Goal: Task Accomplishment & Management: Manage account settings

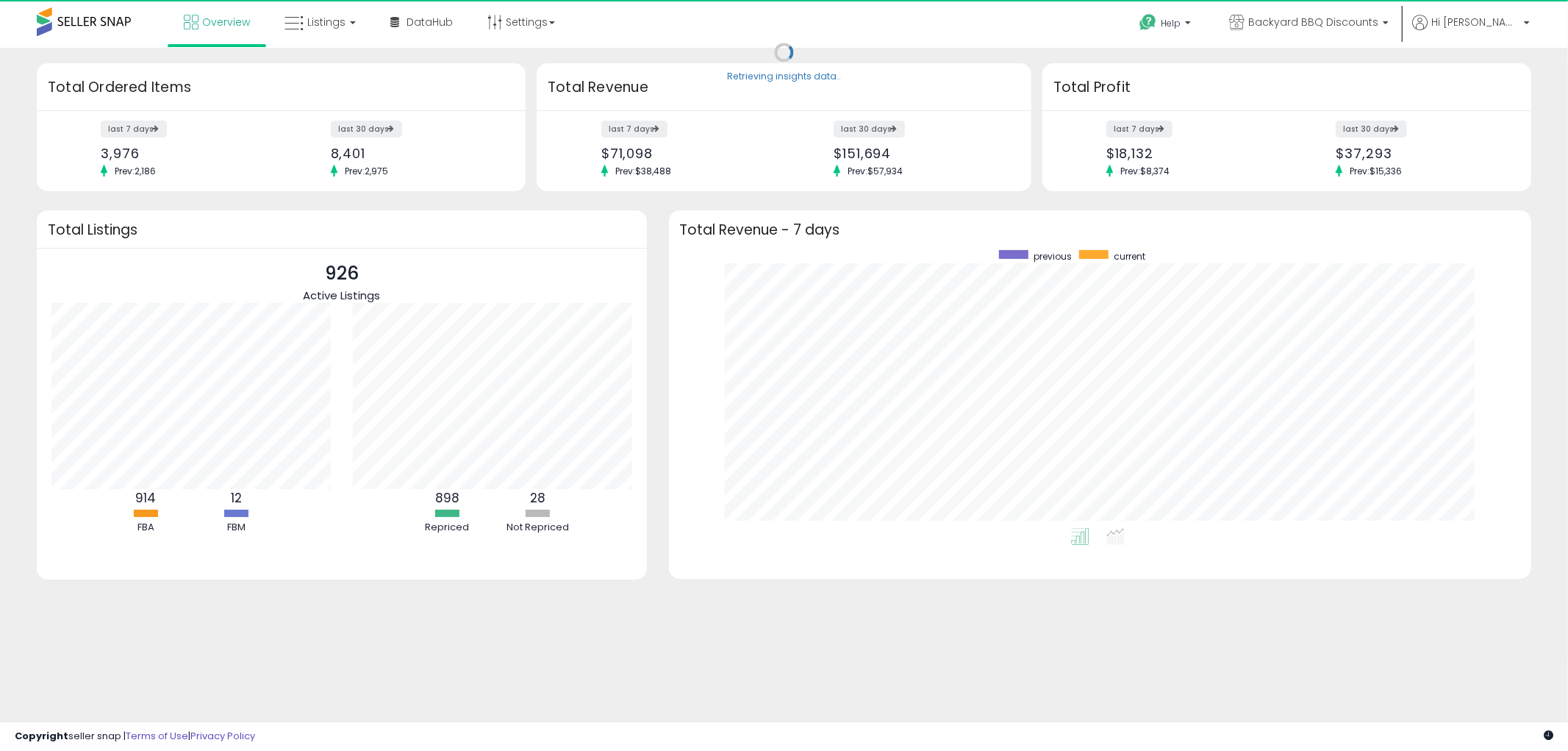
scroll to position [277, 833]
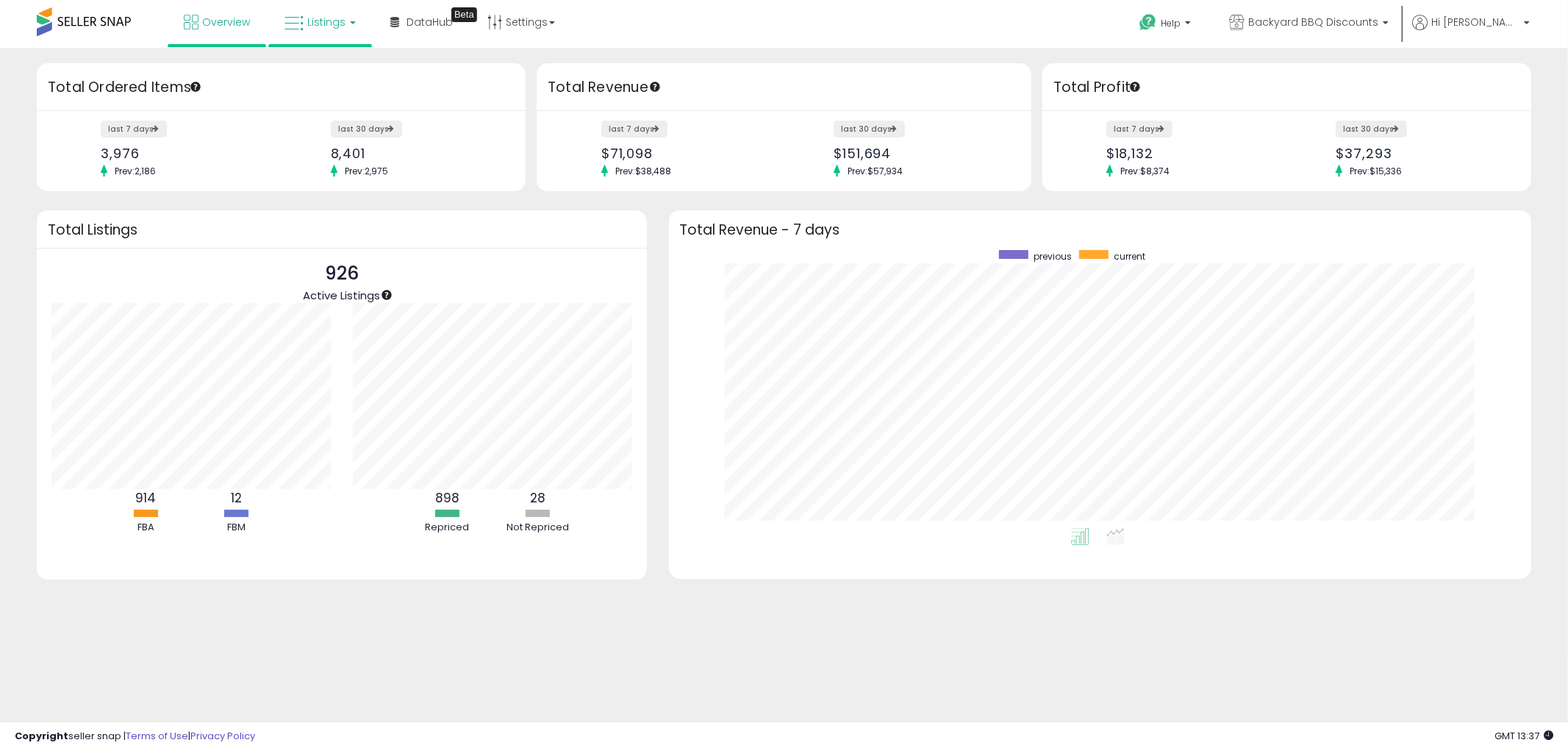
click at [319, 25] on span "Listings" at bounding box center [326, 22] width 38 height 15
click at [347, 70] on icon at bounding box center [331, 72] width 64 height 19
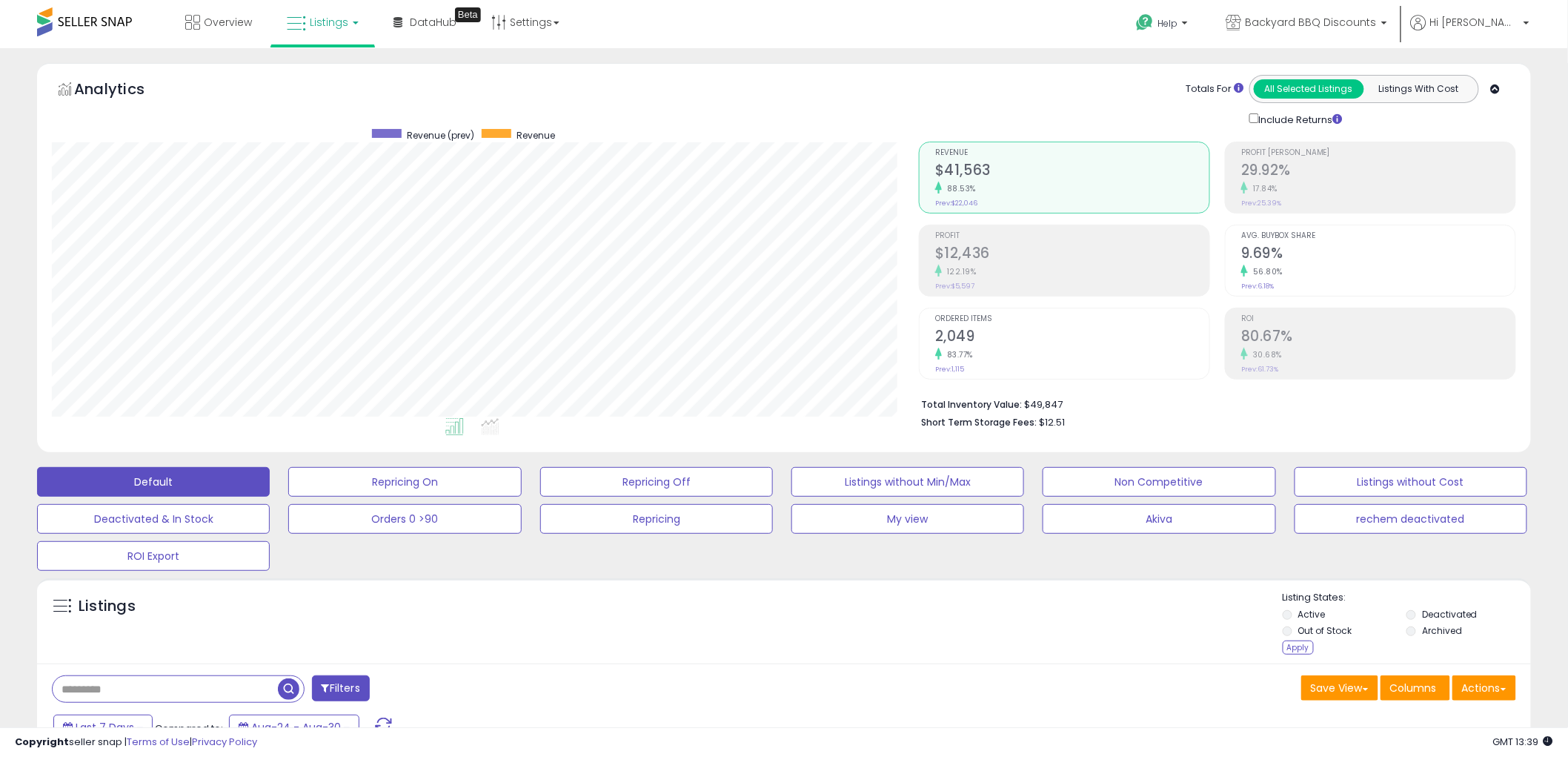
click at [1301, 614] on label "Active" at bounding box center [1311, 614] width 27 height 12
click at [1286, 638] on li "Out of Stock" at bounding box center [1343, 633] width 122 height 16
click at [1295, 653] on div "Apply" at bounding box center [1298, 647] width 31 height 14
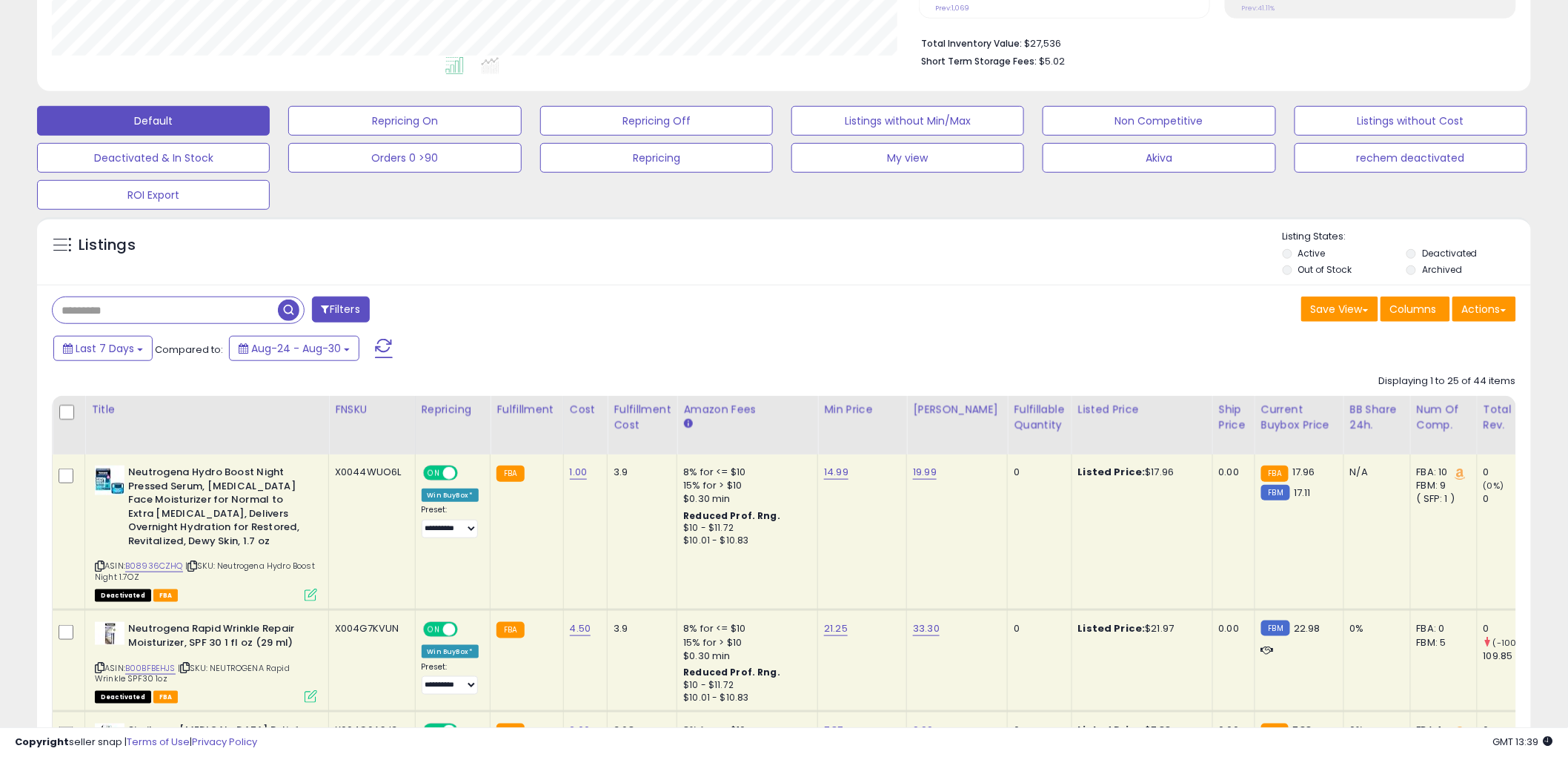
scroll to position [411, 0]
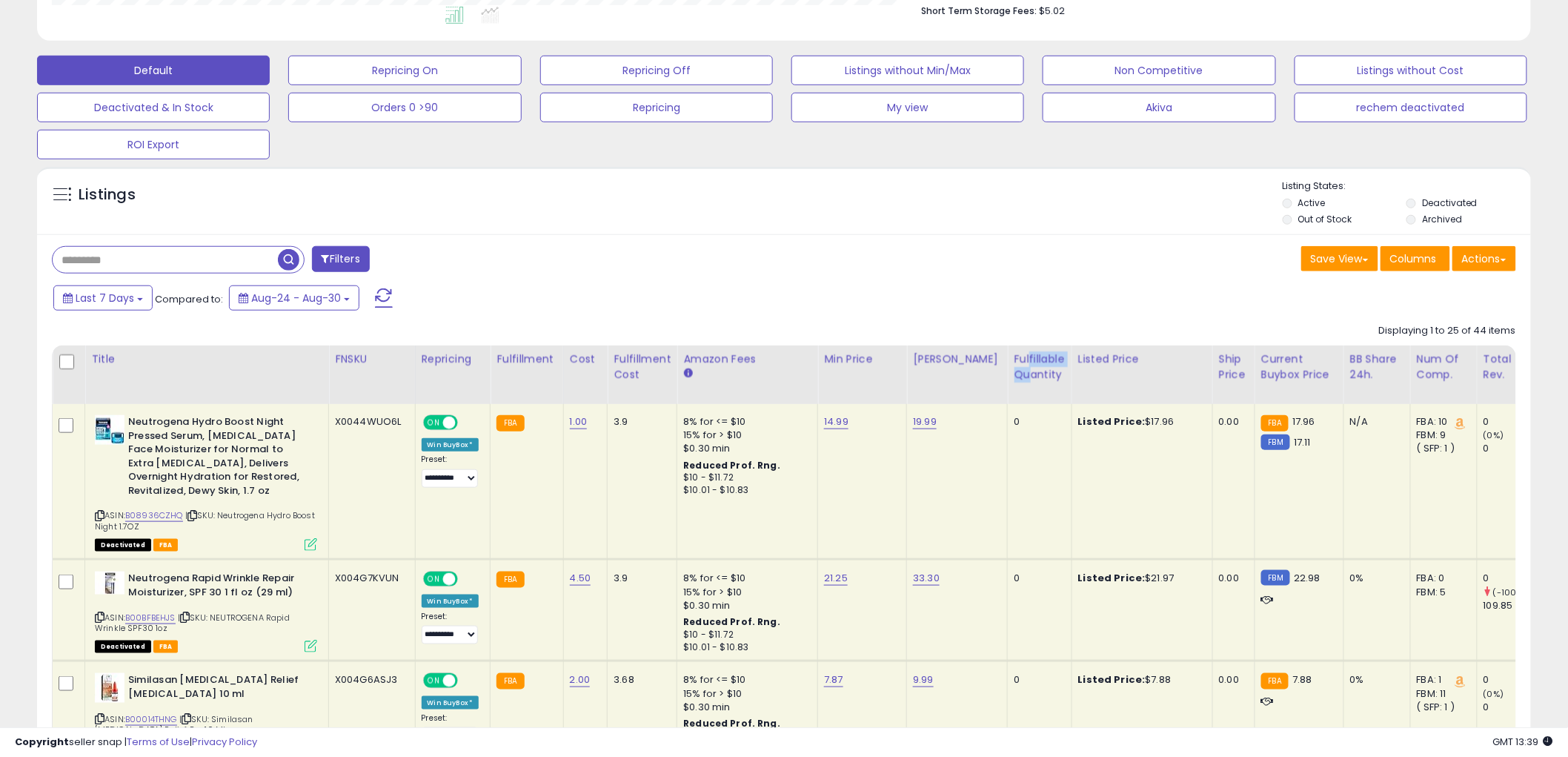
drag, startPoint x: 1012, startPoint y: 367, endPoint x: 1015, endPoint y: 418, distance: 51.1
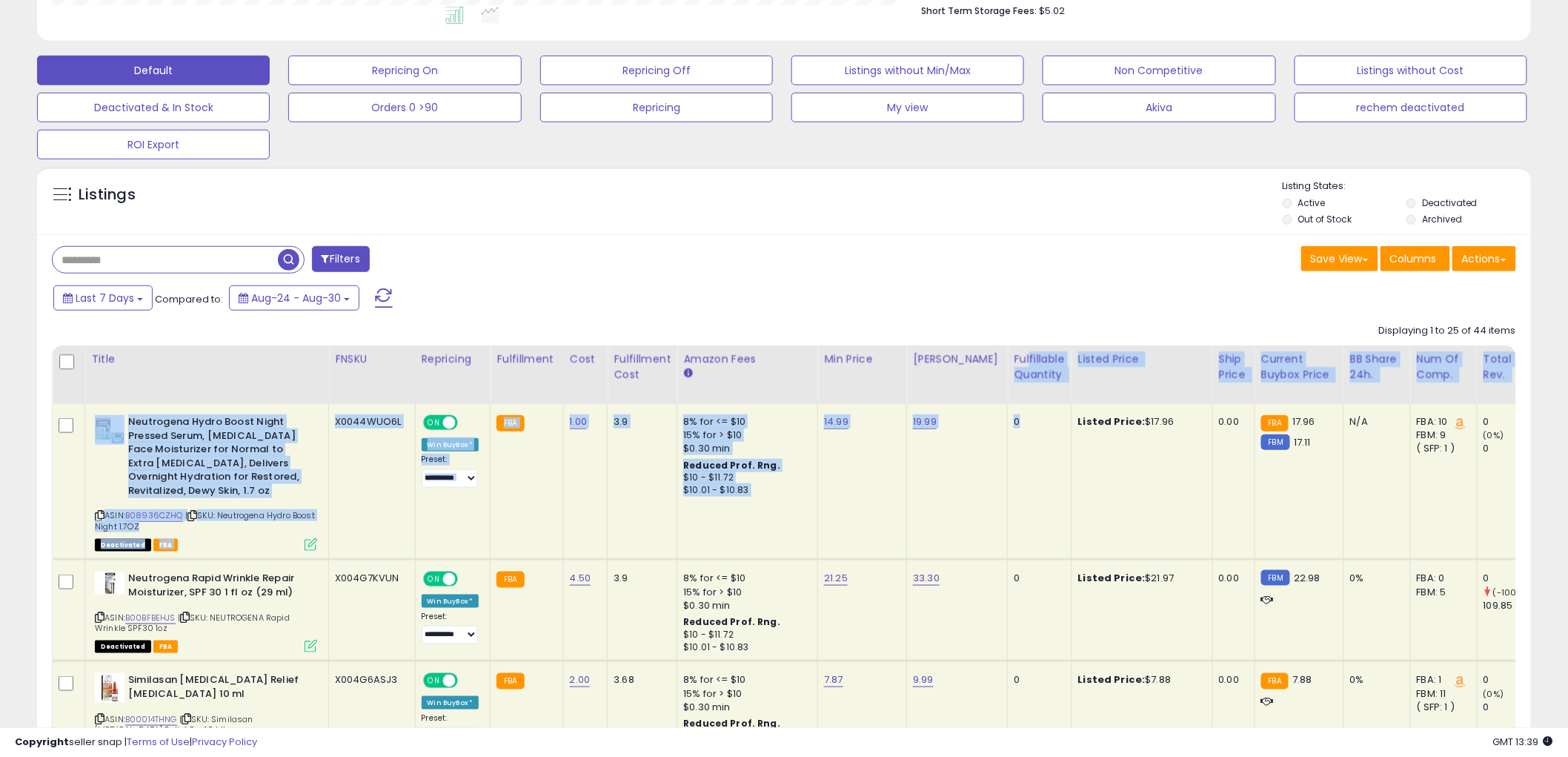
click at [1043, 553] on td "0" at bounding box center [1039, 481] width 63 height 156
click at [1029, 373] on div "Fulfillable Quantity" at bounding box center [1039, 367] width 51 height 31
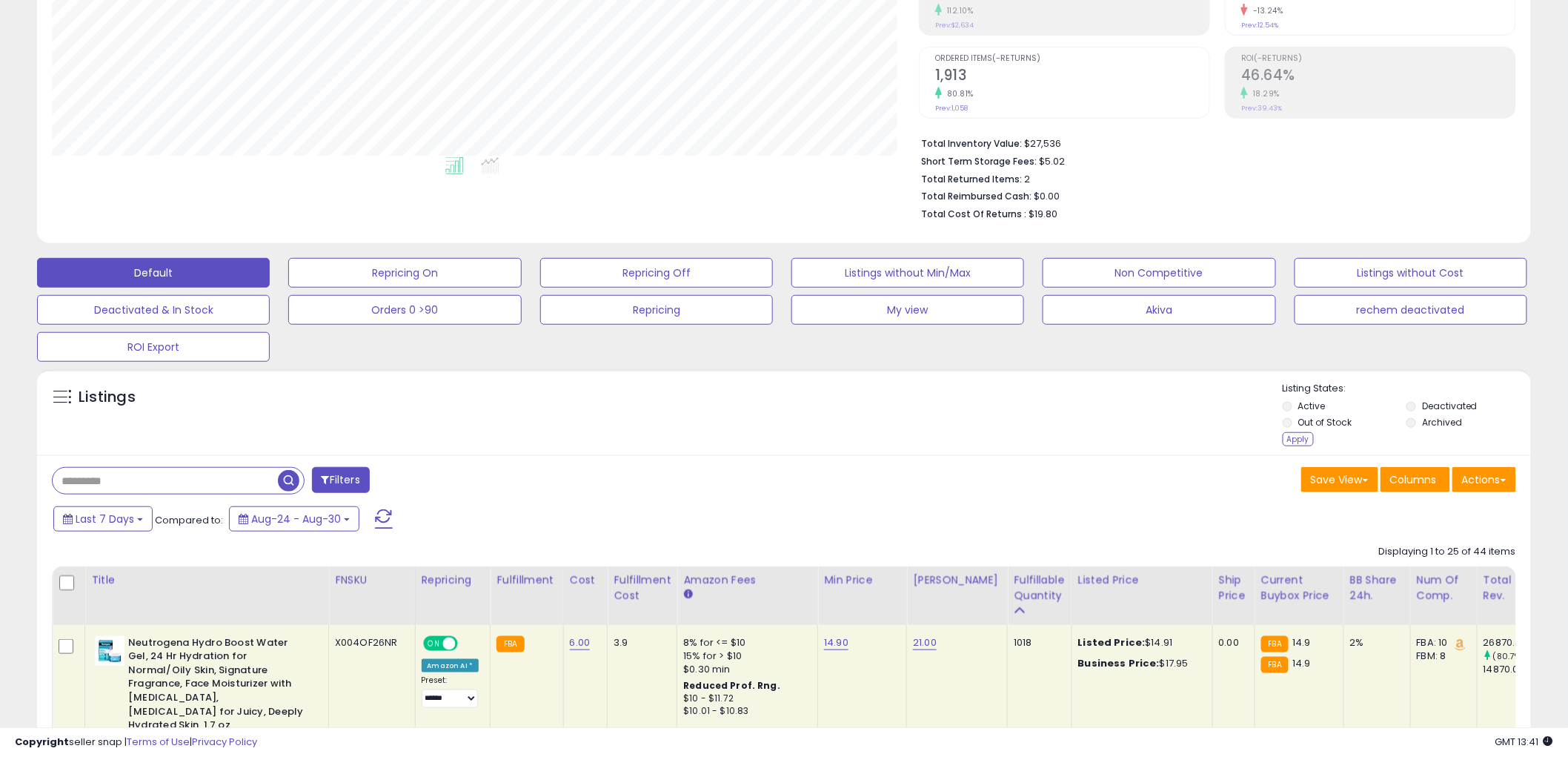
scroll to position [0, 0]
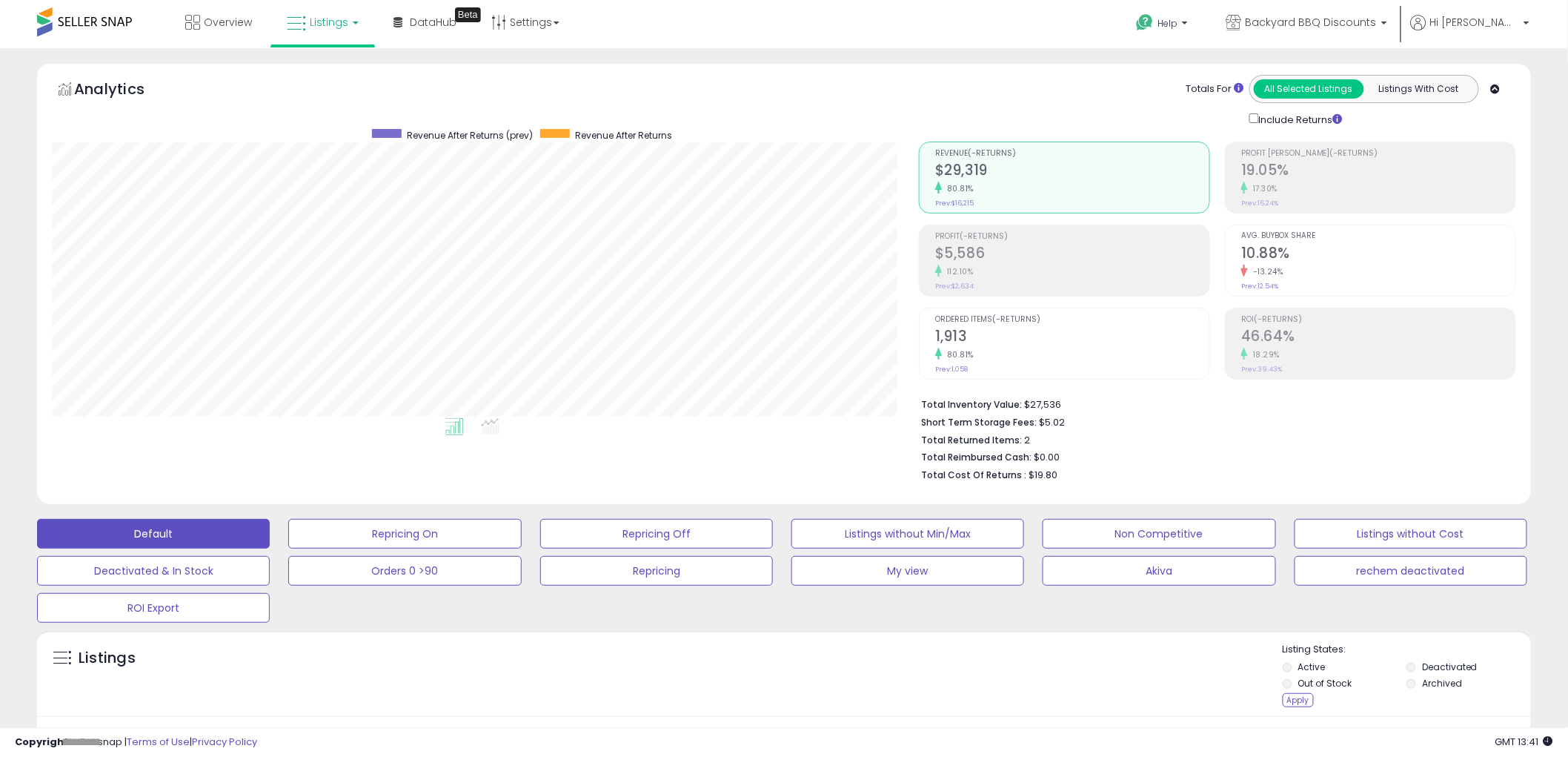
click at [322, 26] on span "Listings" at bounding box center [329, 22] width 39 height 15
click at [342, 80] on icon at bounding box center [334, 72] width 64 height 19
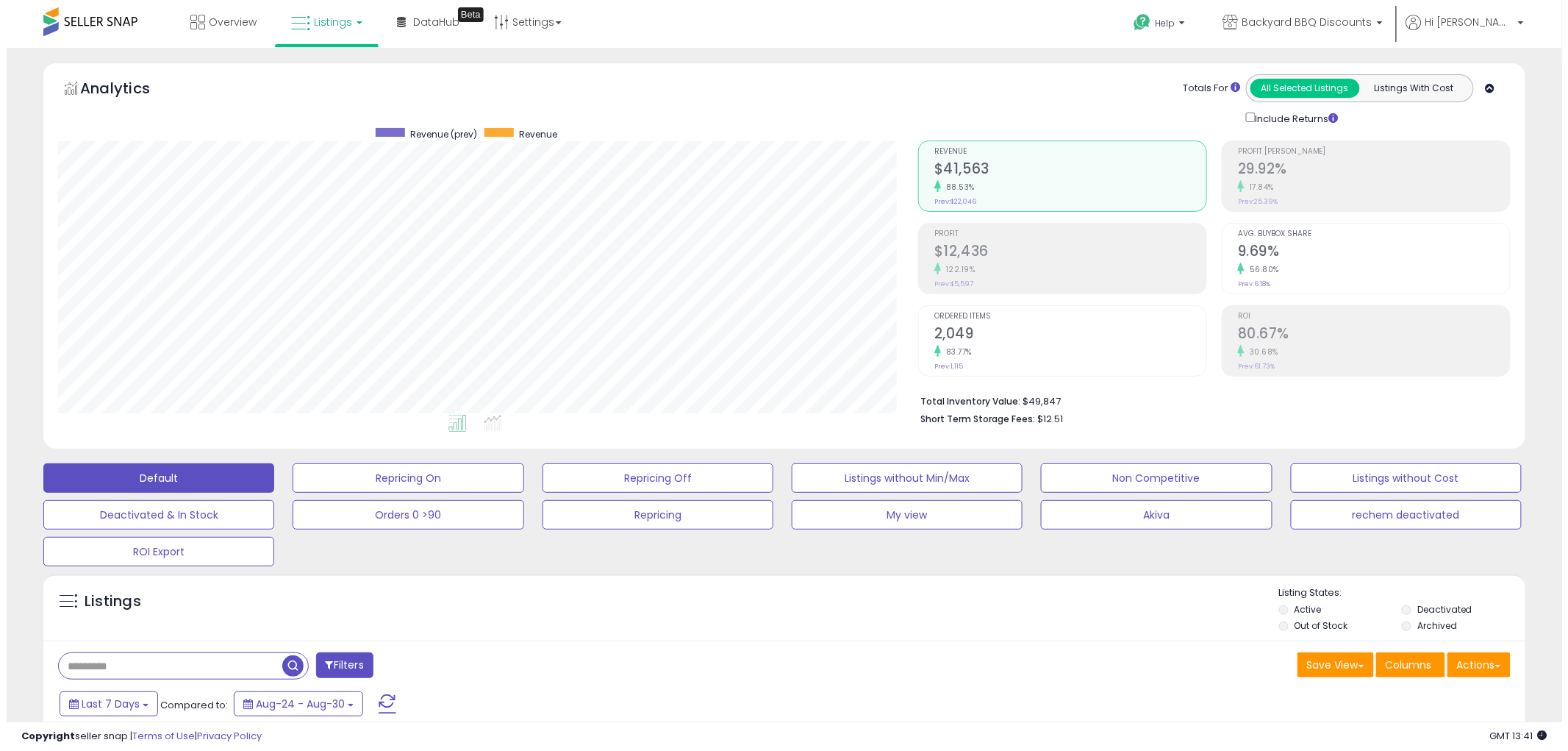
scroll to position [302, 860]
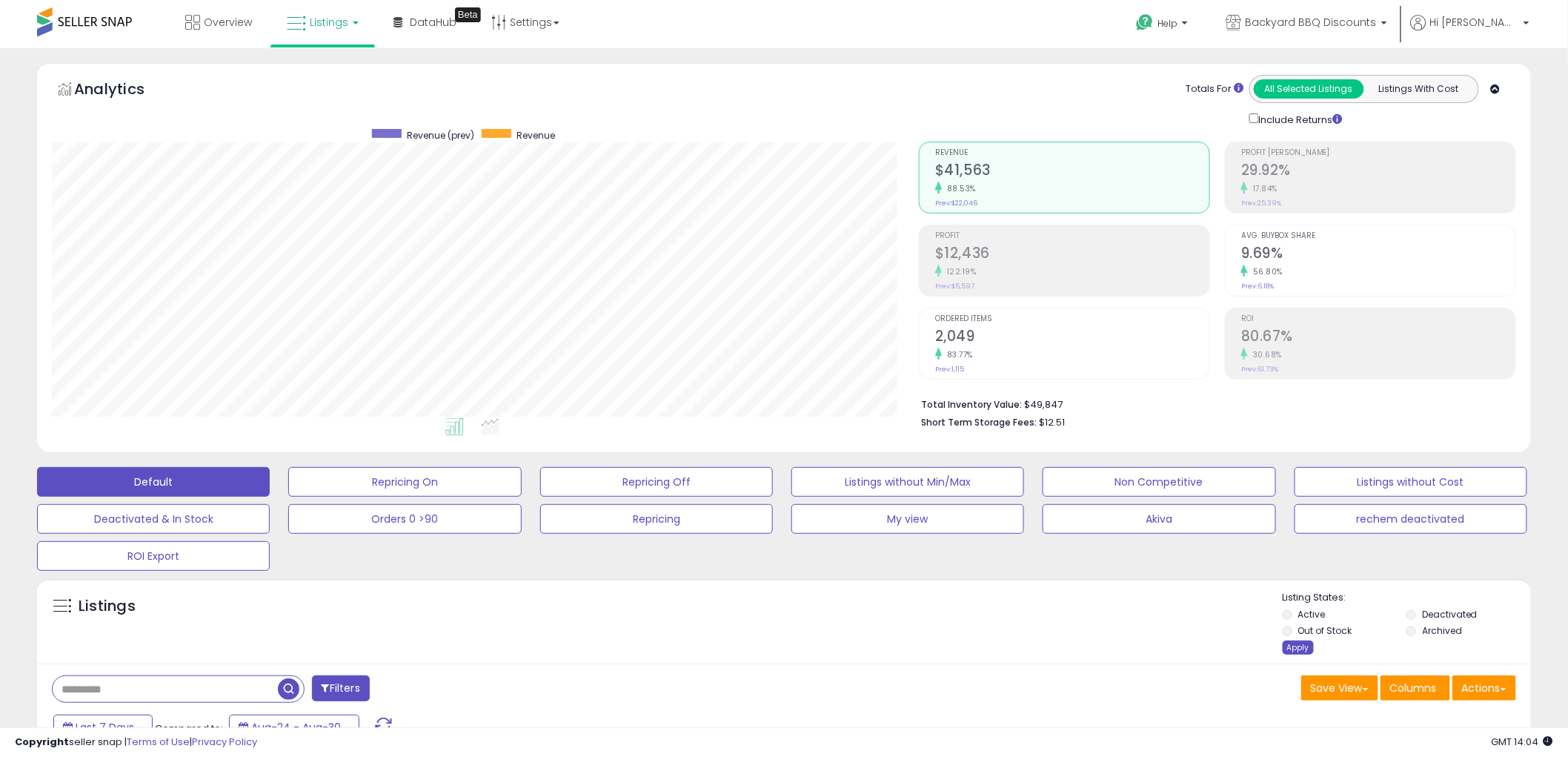
click at [1301, 651] on div "Apply" at bounding box center [1298, 647] width 31 height 14
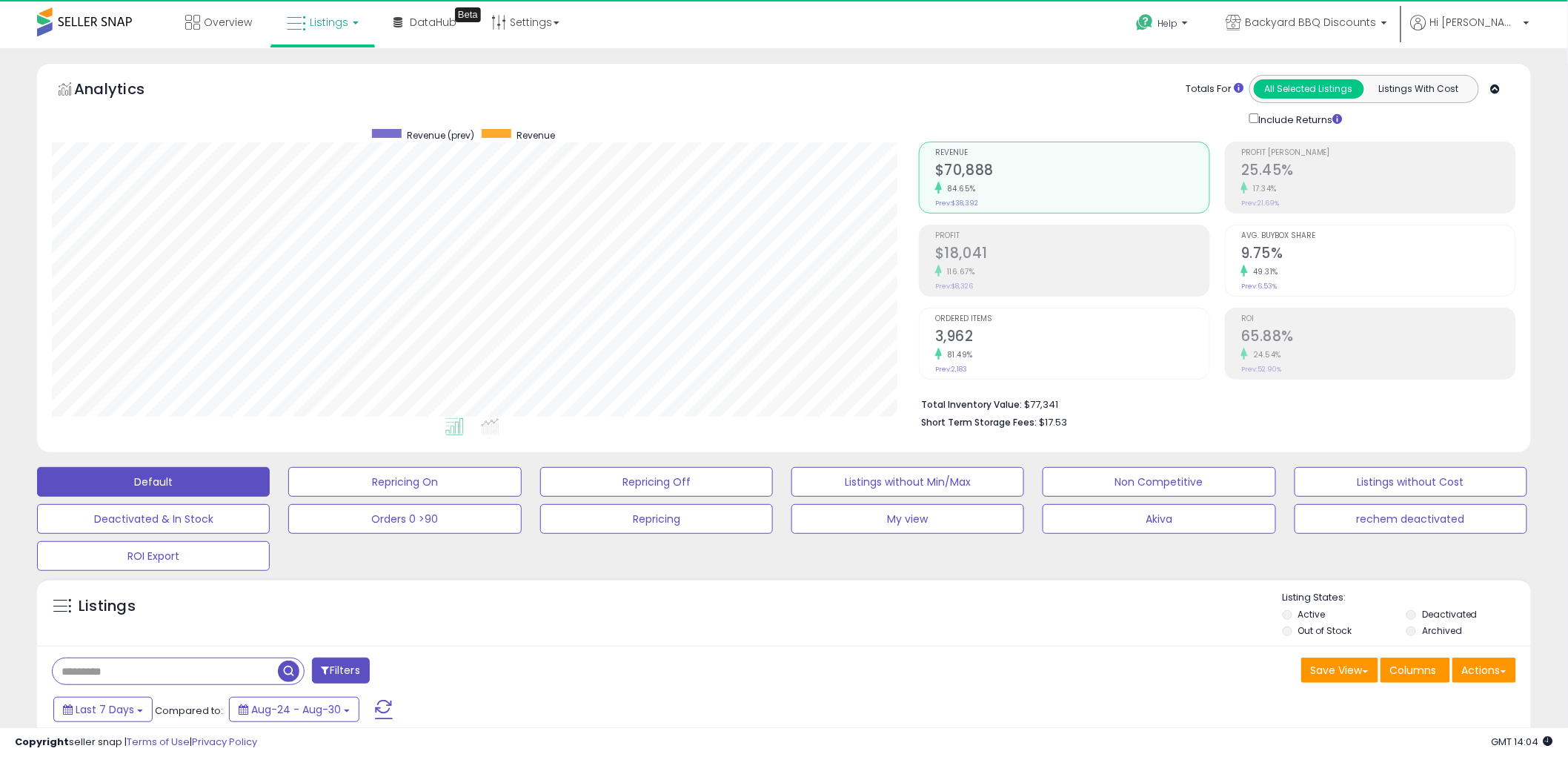
scroll to position [304, 867]
